Goal: Information Seeking & Learning: Learn about a topic

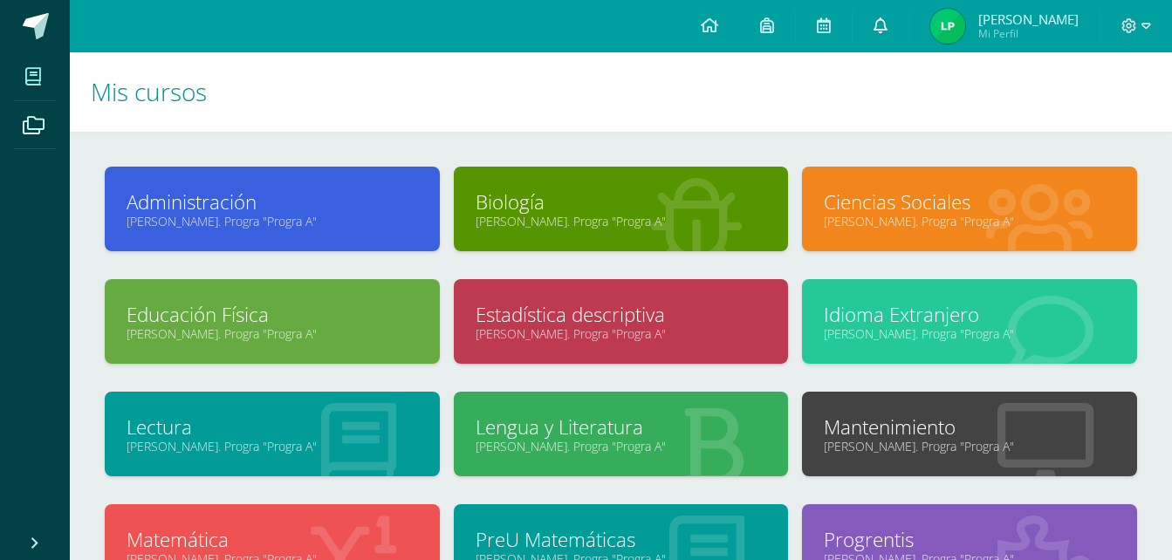
click at [875, 28] on link at bounding box center [881, 26] width 56 height 52
click at [490, 87] on h1 "Mis cursos" at bounding box center [621, 91] width 1060 height 79
click at [708, 28] on icon at bounding box center [709, 25] width 17 height 16
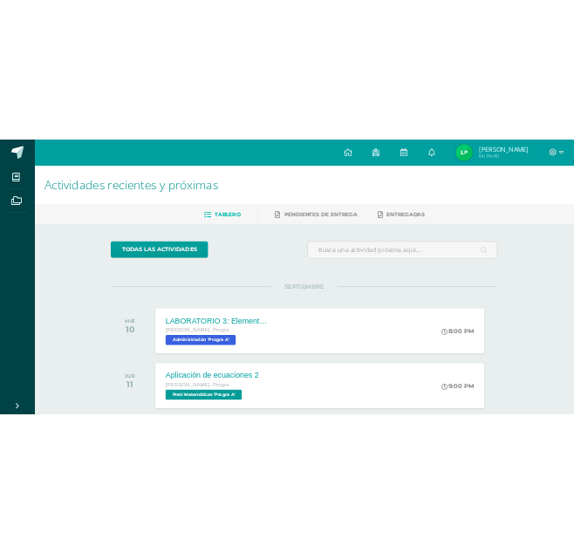
scroll to position [269, 0]
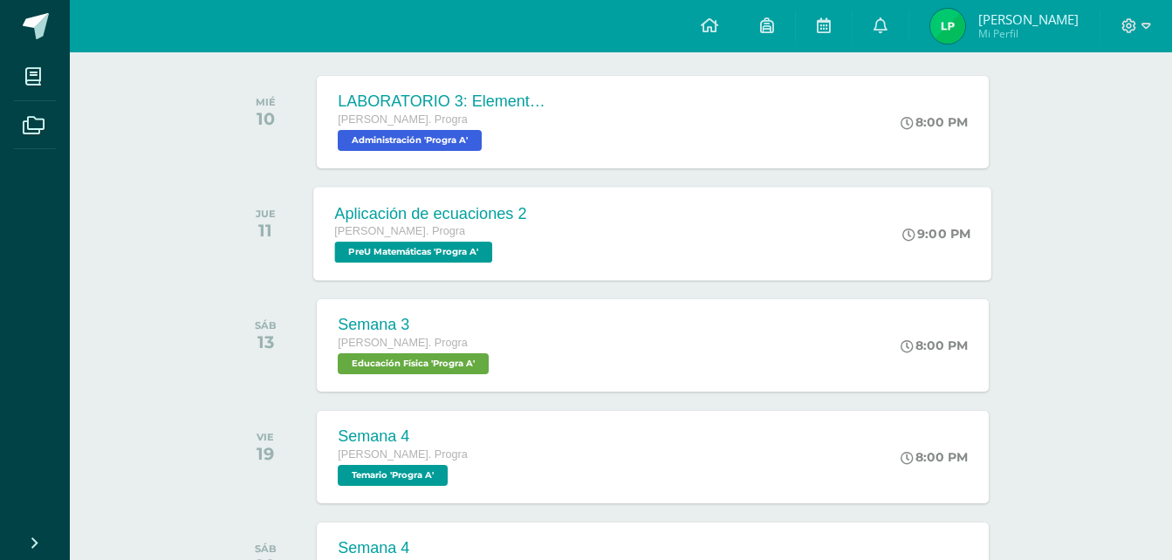
click at [460, 241] on div "Quinto Bach. Progra" at bounding box center [431, 232] width 192 height 19
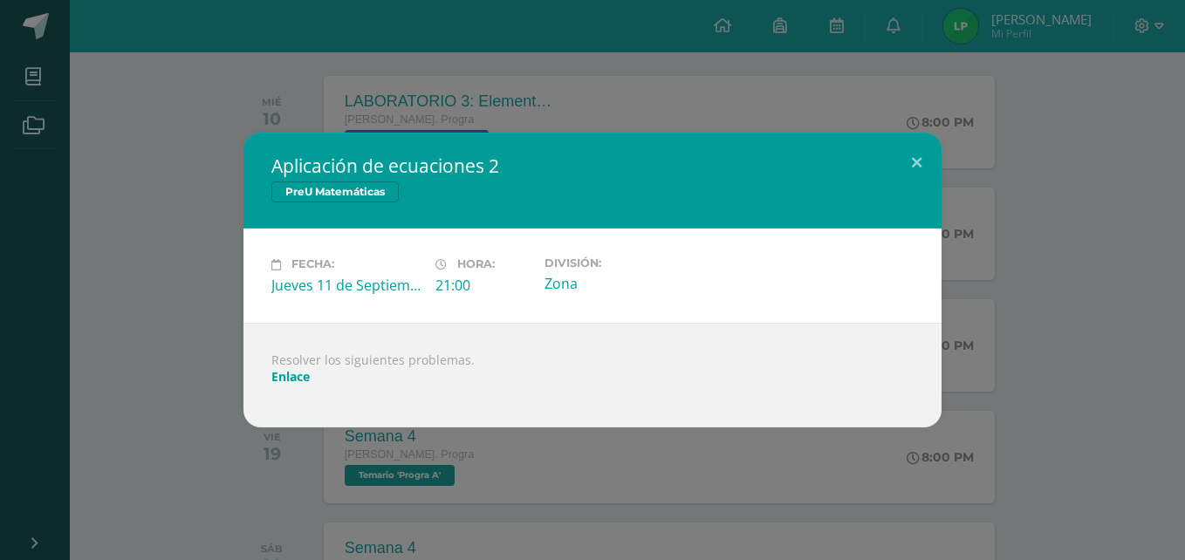
click at [635, 81] on div "Aplicación de ecuaciones 2 PreU Matemáticas Fecha: Jueves 11 de Septiembre Hora…" at bounding box center [592, 280] width 1185 height 560
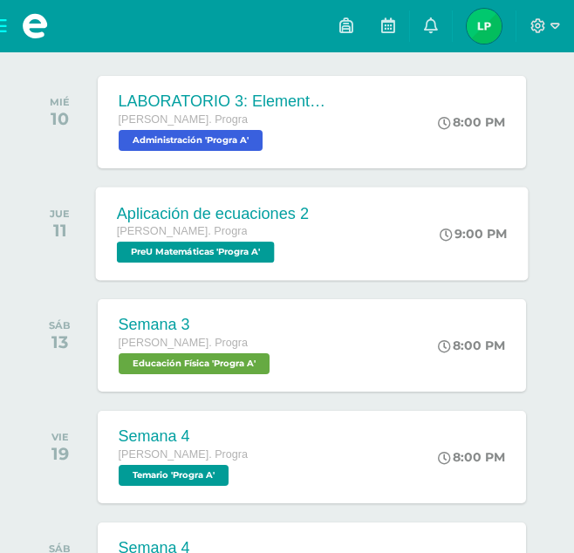
click at [287, 222] on div "Aplicación de ecuaciones 2" at bounding box center [212, 213] width 192 height 18
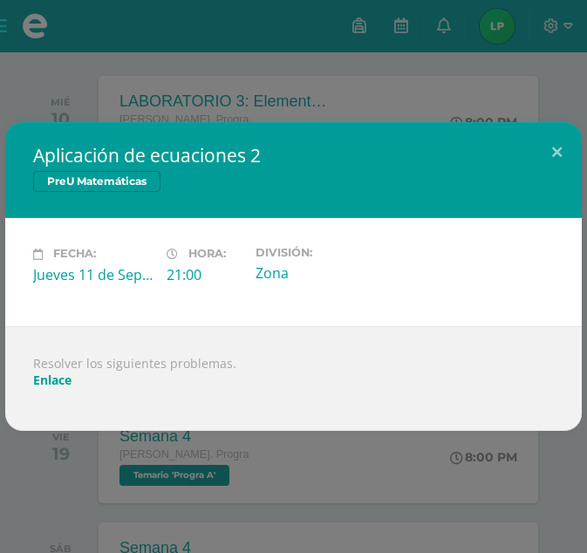
click at [57, 386] on link "Enlace" at bounding box center [52, 380] width 38 height 17
click at [558, 153] on button at bounding box center [557, 151] width 50 height 59
